Goal: Complete application form: Complete application form

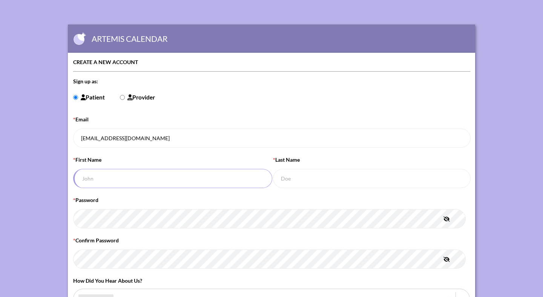
click at [147, 171] on input "* First Name" at bounding box center [172, 178] width 199 height 19
type input "[PERSON_NAME]"
click at [444, 216] on icon "button" at bounding box center [446, 218] width 6 height 5
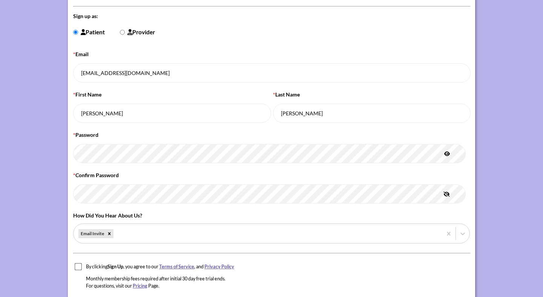
scroll to position [70, 0]
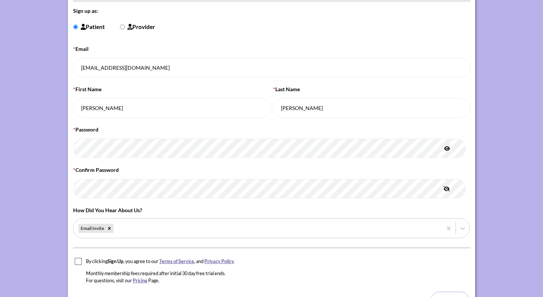
click at [492, 191] on section "ARTEMIS CALENDAR CREATE A NEW ACCOUNT Sign up as: Patient Provider * Email [EMA…" at bounding box center [271, 135] width 543 height 411
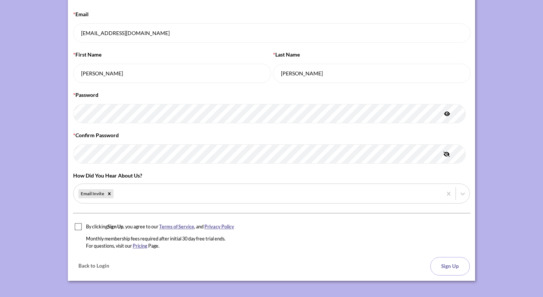
scroll to position [105, 0]
click at [81, 223] on input "checkbox" at bounding box center [79, 227] width 8 height 8
checkbox input "true"
click at [444, 260] on button "Sign Up" at bounding box center [450, 266] width 40 height 18
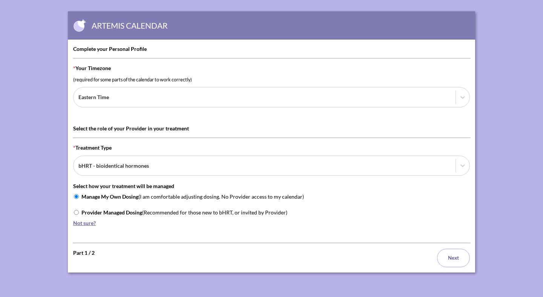
scroll to position [0, 0]
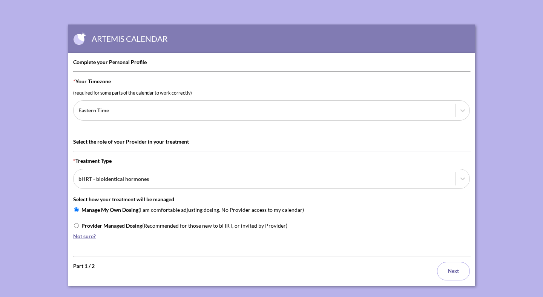
click at [77, 223] on input "Provider Managed Dosing (Recommended for those new to bHRT, or invited by Provi…" at bounding box center [76, 225] width 5 height 5
radio input "true"
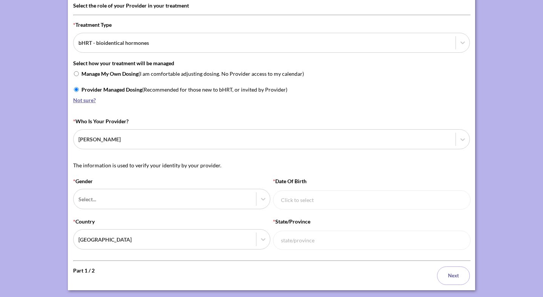
scroll to position [138, 0]
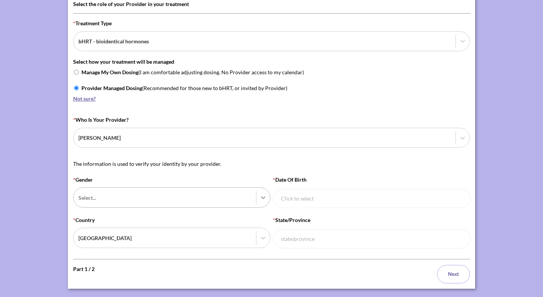
click at [266, 191] on div at bounding box center [263, 198] width 14 height 14
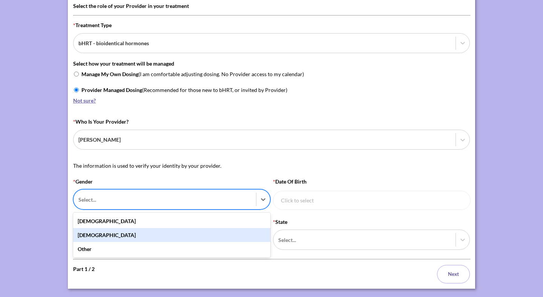
click at [207, 228] on div "[DEMOGRAPHIC_DATA]" at bounding box center [171, 235] width 197 height 14
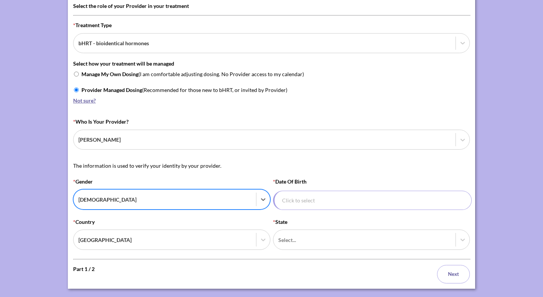
click at [304, 191] on input "* Date of Birth" at bounding box center [372, 200] width 199 height 19
select select "8"
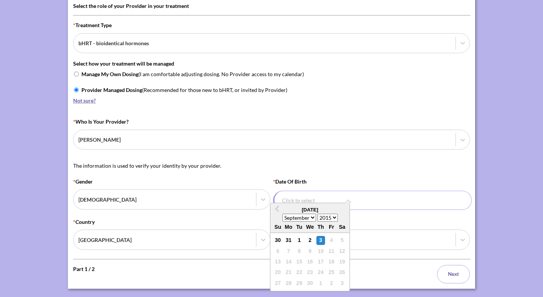
click at [317, 214] on select "1930 1931 1932 1933 1934 1935 1936 1937 1938 1939 1940 1941 1942 1943 1944 1945…" at bounding box center [327, 218] width 20 height 8
select select "1979"
click option "1979" at bounding box center [0, 0] width 0 height 0
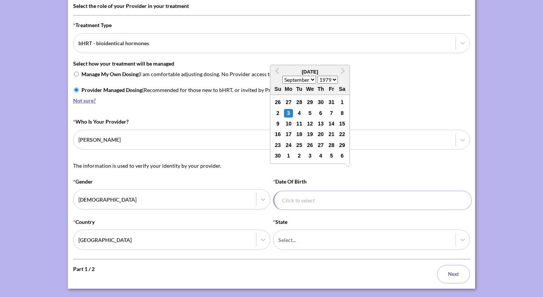
select select "9"
click option "October" at bounding box center [0, 0] width 0 height 0
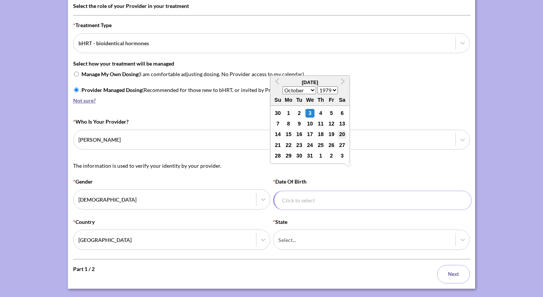
click at [340, 135] on div "20" at bounding box center [341, 134] width 9 height 9
type input "[DATE]"
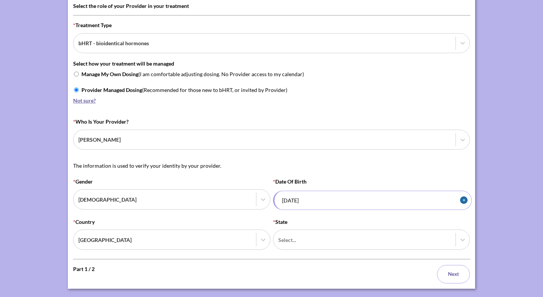
click at [337, 162] on p "The information is used to verify your identity by your provider." at bounding box center [271, 166] width 397 height 8
click at [320, 235] on div at bounding box center [365, 239] width 171 height 9
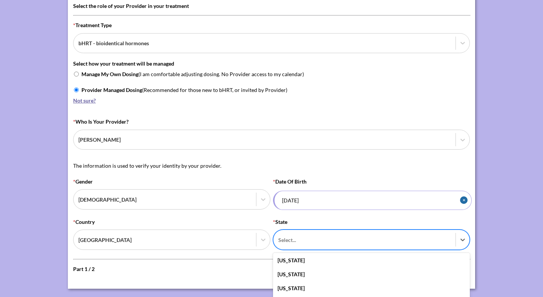
scroll to position [211, 0]
click at [327, 294] on div "[US_STATE]" at bounding box center [371, 301] width 197 height 14
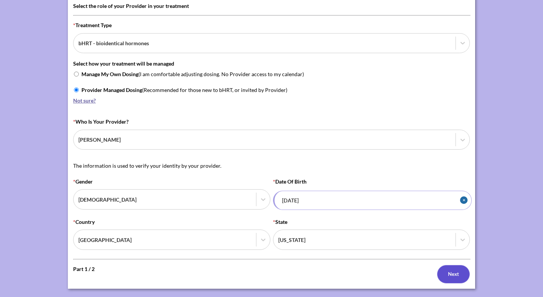
click at [447, 265] on button "Next" at bounding box center [453, 274] width 33 height 18
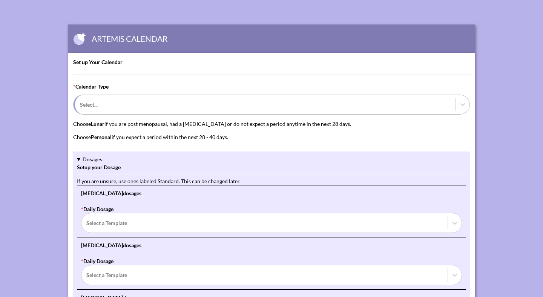
click at [164, 100] on div at bounding box center [265, 104] width 371 height 9
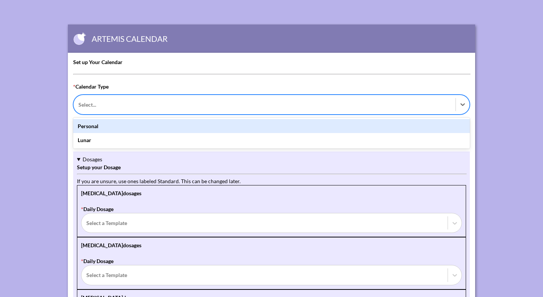
click at [127, 125] on div "Personal" at bounding box center [271, 126] width 397 height 14
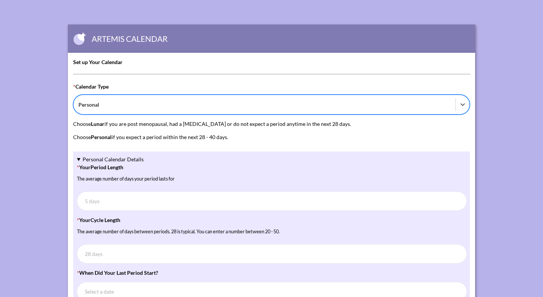
click at [513, 149] on section "ARTEMIS CALENDAR Set up Your Calendar * Calendar Type option Personal, selected…" at bounding box center [271, 291] width 543 height 582
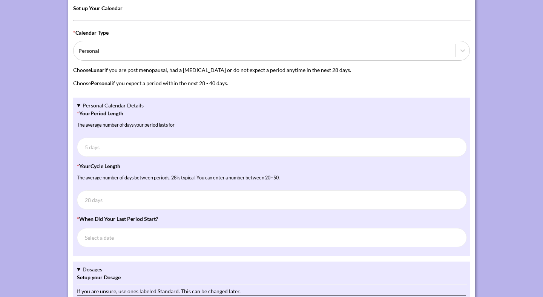
scroll to position [64, 0]
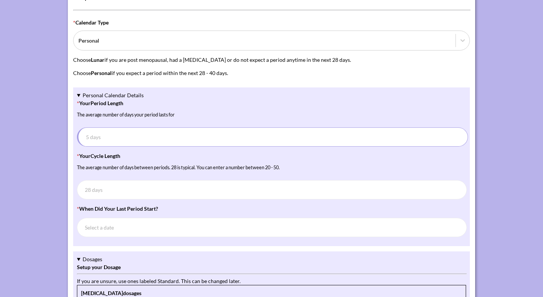
click at [296, 139] on input "* Your Period Length The average number of days your period lasts for" at bounding box center [272, 136] width 391 height 19
type input "5"
click at [213, 188] on input "* Your Cycle Length The average number of days between periods. 28 is typical. …" at bounding box center [272, 189] width 391 height 19
type input "28"
click at [107, 227] on input "* When did your last period start?" at bounding box center [272, 227] width 391 height 19
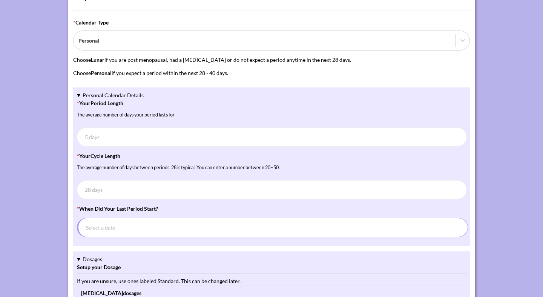
select select "8"
select select "2025"
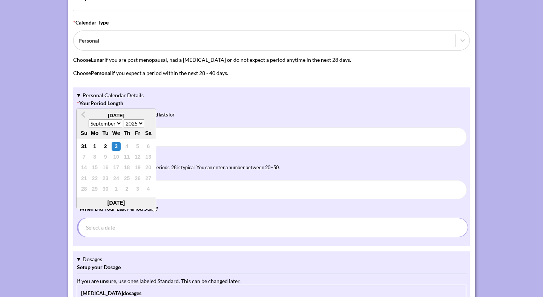
select select "7"
click option "August" at bounding box center [0, 0] width 0 height 0
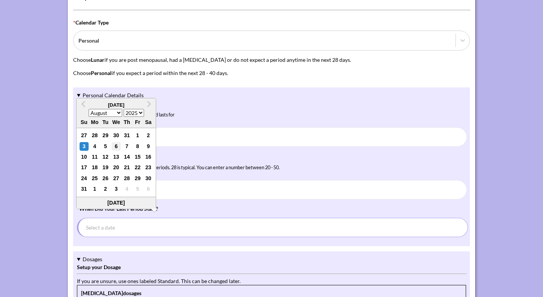
click at [118, 146] on div "6" at bounding box center [116, 146] width 9 height 9
type input "[DATE]"
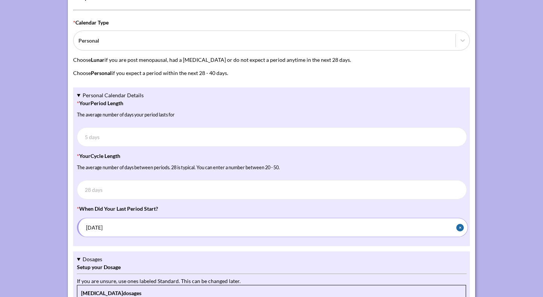
click at [38, 230] on section "ARTEMIS CALENDAR Set up Your Calendar * Calendar Type Personal Choose Lunar if …" at bounding box center [271, 227] width 543 height 582
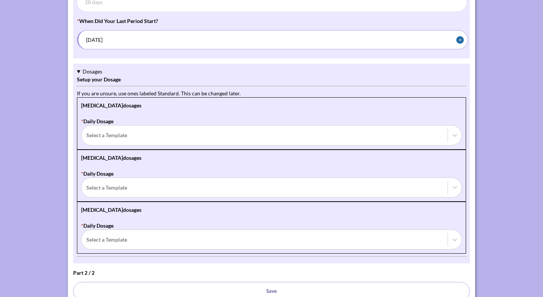
scroll to position [276, 0]
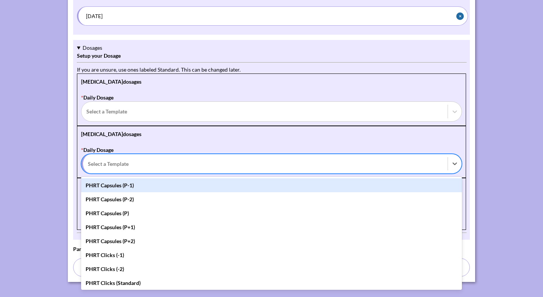
click at [125, 162] on div at bounding box center [265, 163] width 355 height 9
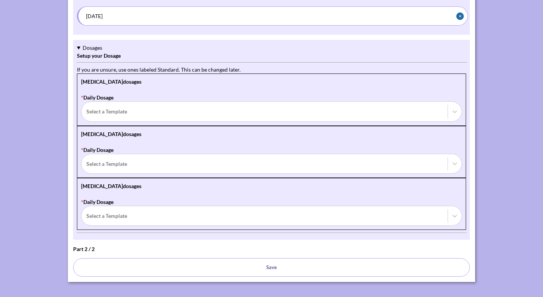
click at [25, 164] on section "ARTEMIS CALENDAR Set up Your Calendar * Calendar Type Personal Choose Lunar if …" at bounding box center [271, 15] width 543 height 582
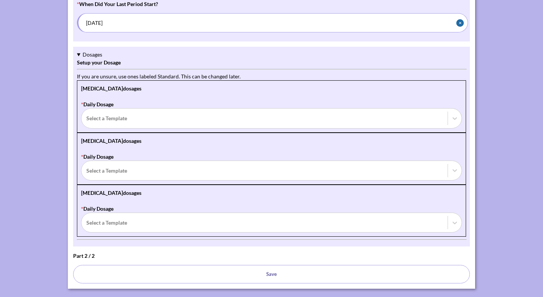
scroll to position [285, 0]
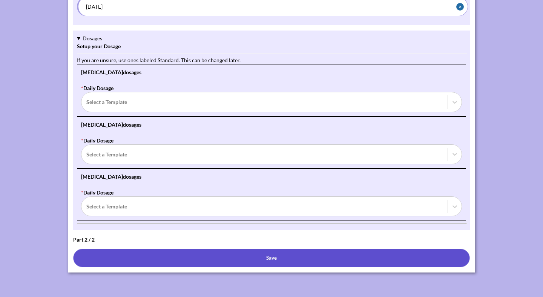
click at [269, 258] on button "Save" at bounding box center [271, 258] width 397 height 18
click at [321, 255] on button "Save" at bounding box center [271, 258] width 397 height 18
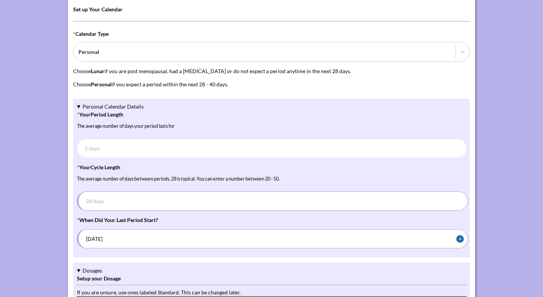
click at [145, 199] on input "* Your Cycle Length The average number of days between periods. 28 is typical. …" at bounding box center [272, 201] width 391 height 19
click at [520, 147] on section "ARTEMIS CALENDAR Set up Your Calendar * Calendar Type Personal Choose Lunar if …" at bounding box center [271, 238] width 543 height 582
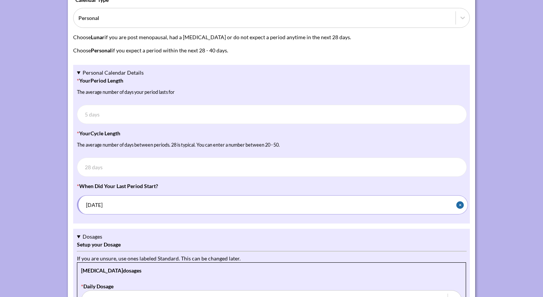
scroll to position [271, 0]
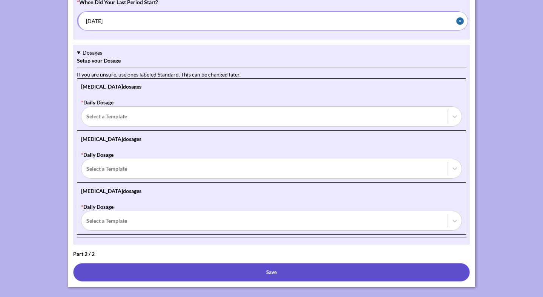
click at [340, 274] on button "Save" at bounding box center [271, 272] width 397 height 18
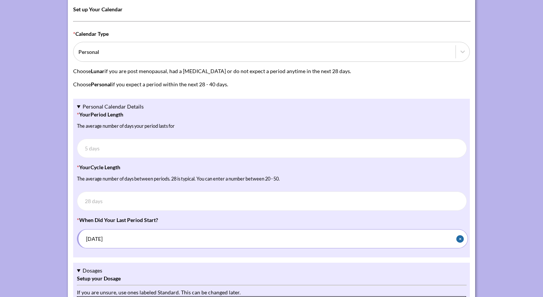
type input "5"
click at [463, 151] on input "* Your Period Length The average number of days your period lasts for" at bounding box center [272, 148] width 391 height 19
click at [460, 151] on input "* Your Period Length The average number of days your period lasts for" at bounding box center [272, 148] width 391 height 19
click at [457, 145] on input "* Your Period Length The average number of days your period lasts for" at bounding box center [272, 148] width 391 height 19
click at [355, 201] on input "* Your Cycle Length The average number of days between periods. 28 is typical. …" at bounding box center [272, 201] width 391 height 19
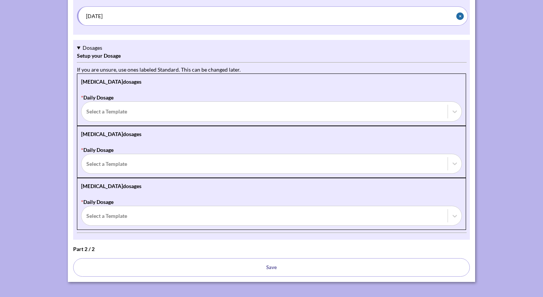
scroll to position [285, 0]
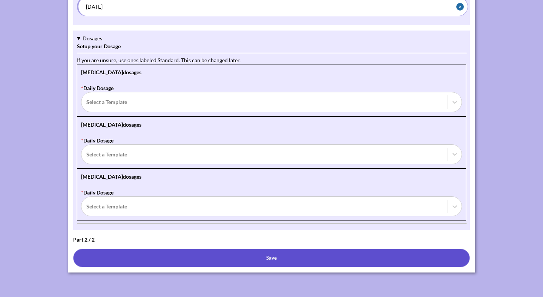
click at [330, 261] on button "Save" at bounding box center [271, 258] width 397 height 18
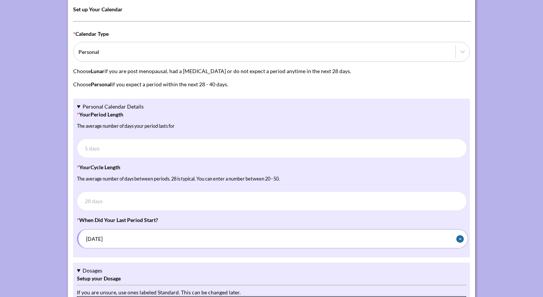
click at [79, 107] on summary "Personal Calendar Details" at bounding box center [271, 107] width 389 height 8
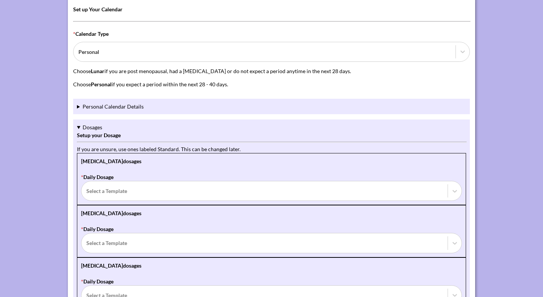
click at [79, 107] on summary "Personal Calendar Details" at bounding box center [271, 107] width 389 height 8
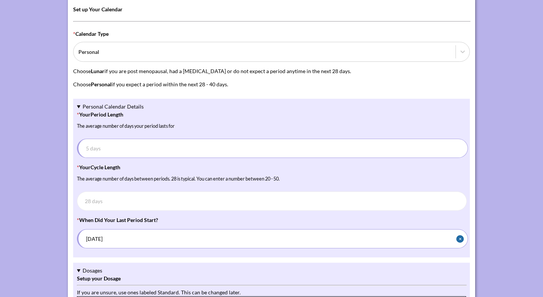
click at [108, 149] on input "* Your Period Length The average number of days your period lasts for" at bounding box center [272, 148] width 391 height 19
type input "5"
click at [27, 205] on section "ARTEMIS CALENDAR Set up Your Calendar * Calendar Type Personal Choose Lunar if …" at bounding box center [271, 238] width 543 height 582
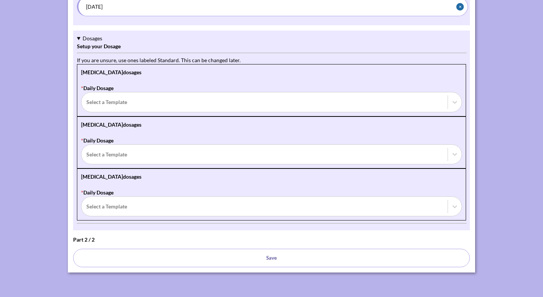
scroll to position [285, 0]
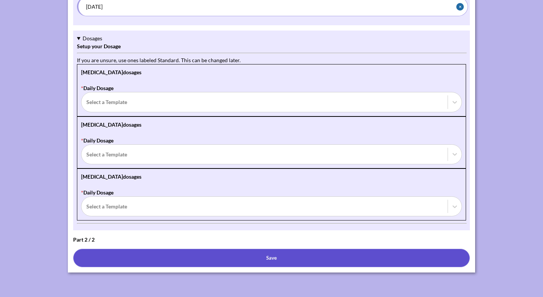
click at [285, 264] on button "Save" at bounding box center [271, 258] width 397 height 18
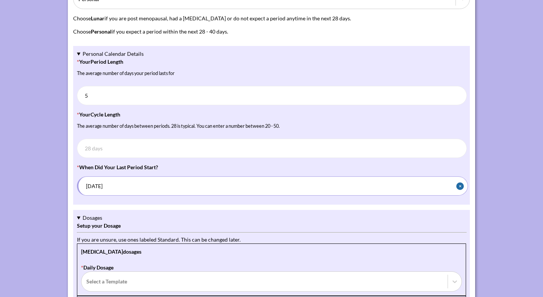
click at [515, 73] on section "ARTEMIS CALENDAR Set up Your Calendar * Calendar Type Personal Choose Lunar if …" at bounding box center [271, 185] width 543 height 582
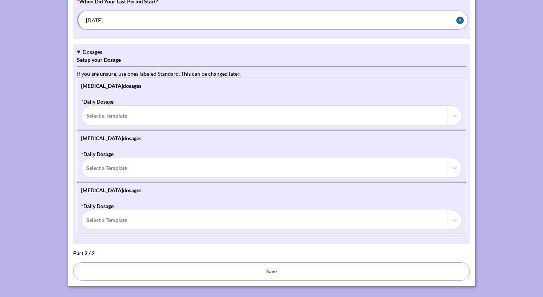
scroll to position [285, 0]
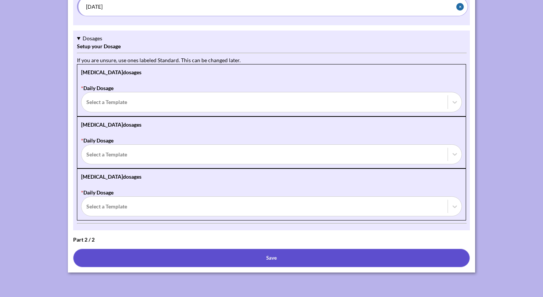
click at [361, 264] on button "Save" at bounding box center [271, 258] width 397 height 18
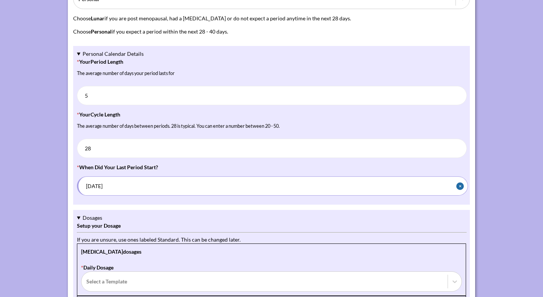
type input "2"
type input "28"
click at [486, 172] on section "ARTEMIS CALENDAR Set up Your Calendar * Calendar Type Personal Choose Lunar if …" at bounding box center [271, 185] width 543 height 582
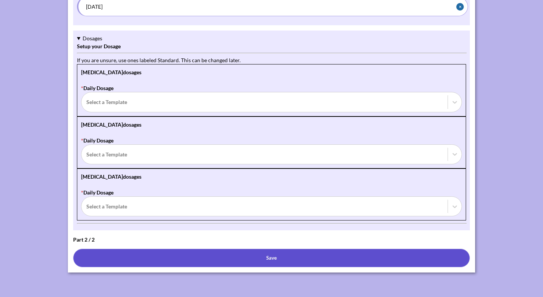
click at [339, 260] on button "Save" at bounding box center [271, 258] width 397 height 18
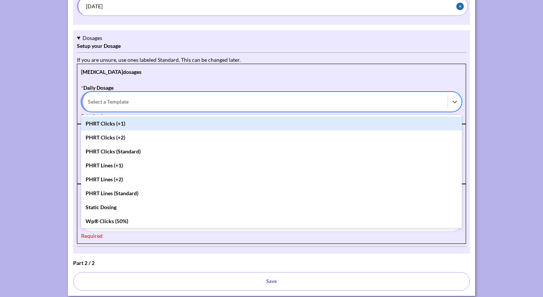
click at [266, 104] on div at bounding box center [265, 101] width 355 height 9
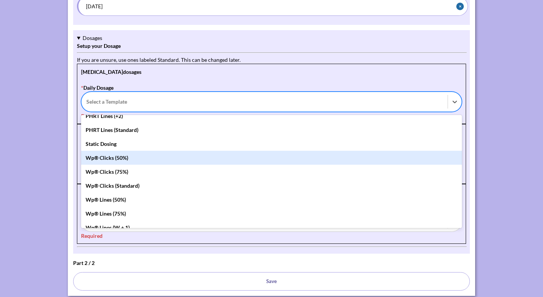
scroll to position [0, 0]
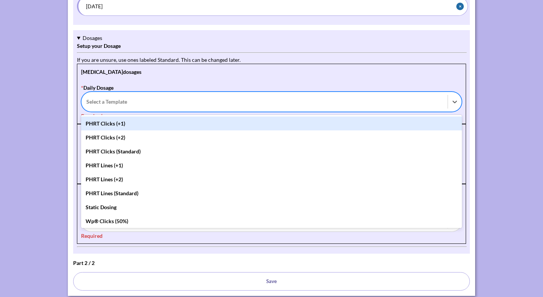
click at [274, 127] on div "PHRT Clicks (+1)" at bounding box center [271, 123] width 381 height 14
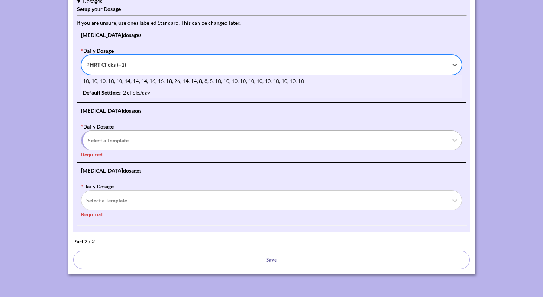
scroll to position [324, 0]
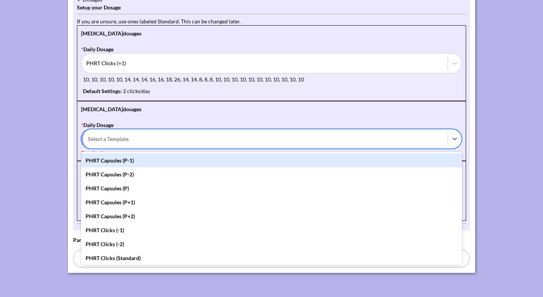
click at [176, 142] on div at bounding box center [265, 138] width 355 height 9
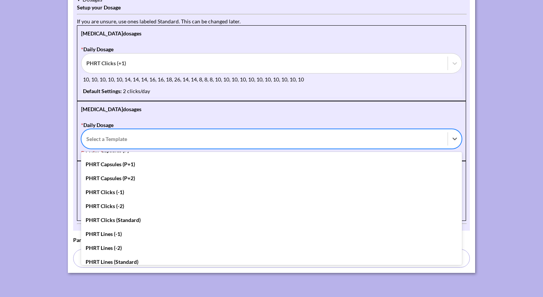
scroll to position [0, 0]
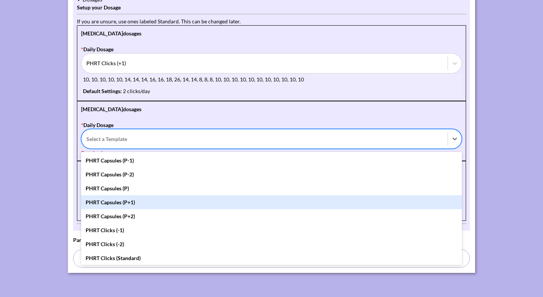
click at [138, 161] on div "PHRT Capsules (P-1)" at bounding box center [271, 160] width 381 height 14
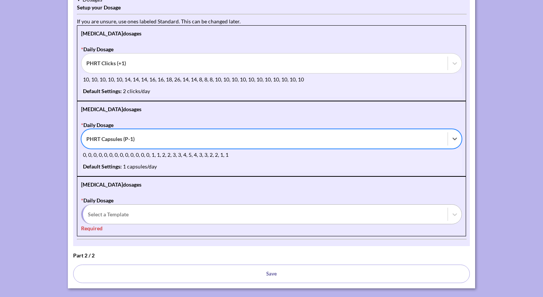
click at [130, 213] on div at bounding box center [265, 214] width 355 height 9
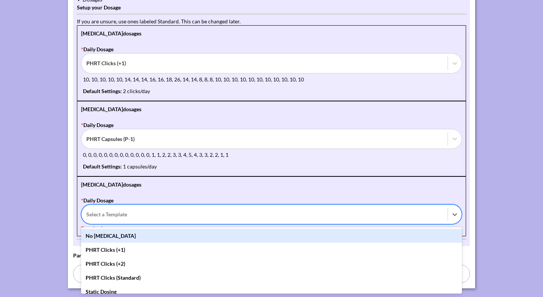
click at [121, 236] on div "No [MEDICAL_DATA]" at bounding box center [271, 236] width 381 height 14
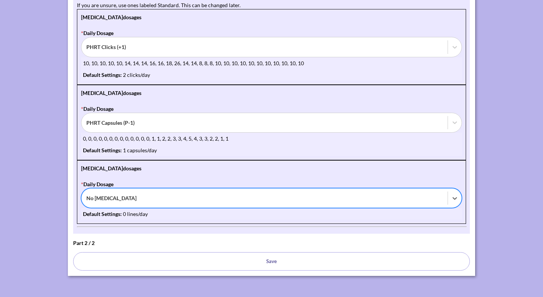
scroll to position [344, 0]
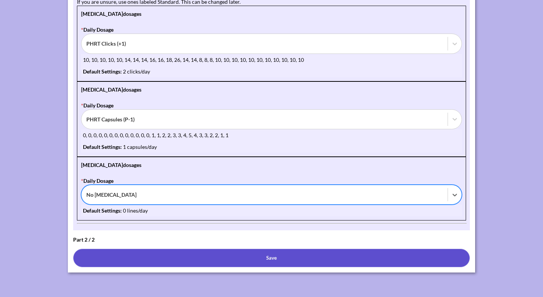
click at [271, 261] on button "Save" at bounding box center [271, 258] width 397 height 18
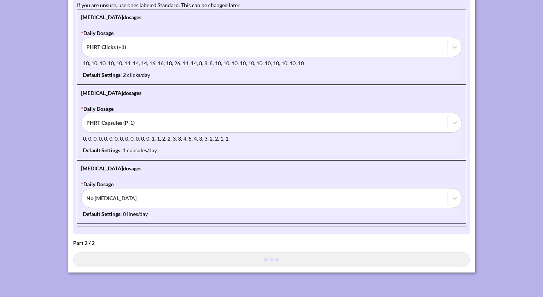
scroll to position [340, 0]
